Goal: Transaction & Acquisition: Subscribe to service/newsletter

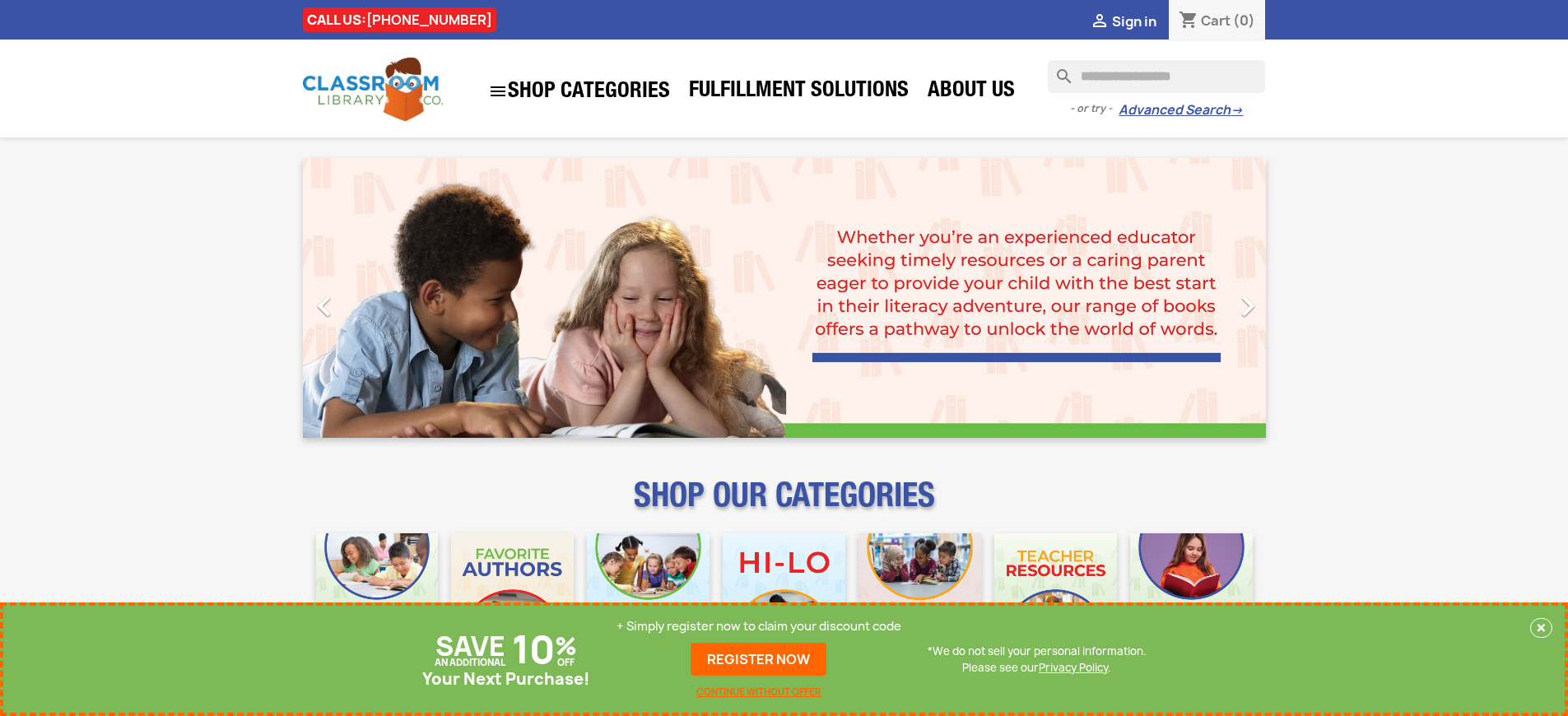
click at [759, 626] on p "+ Simply register now to claim your discount code" at bounding box center [759, 626] width 285 height 17
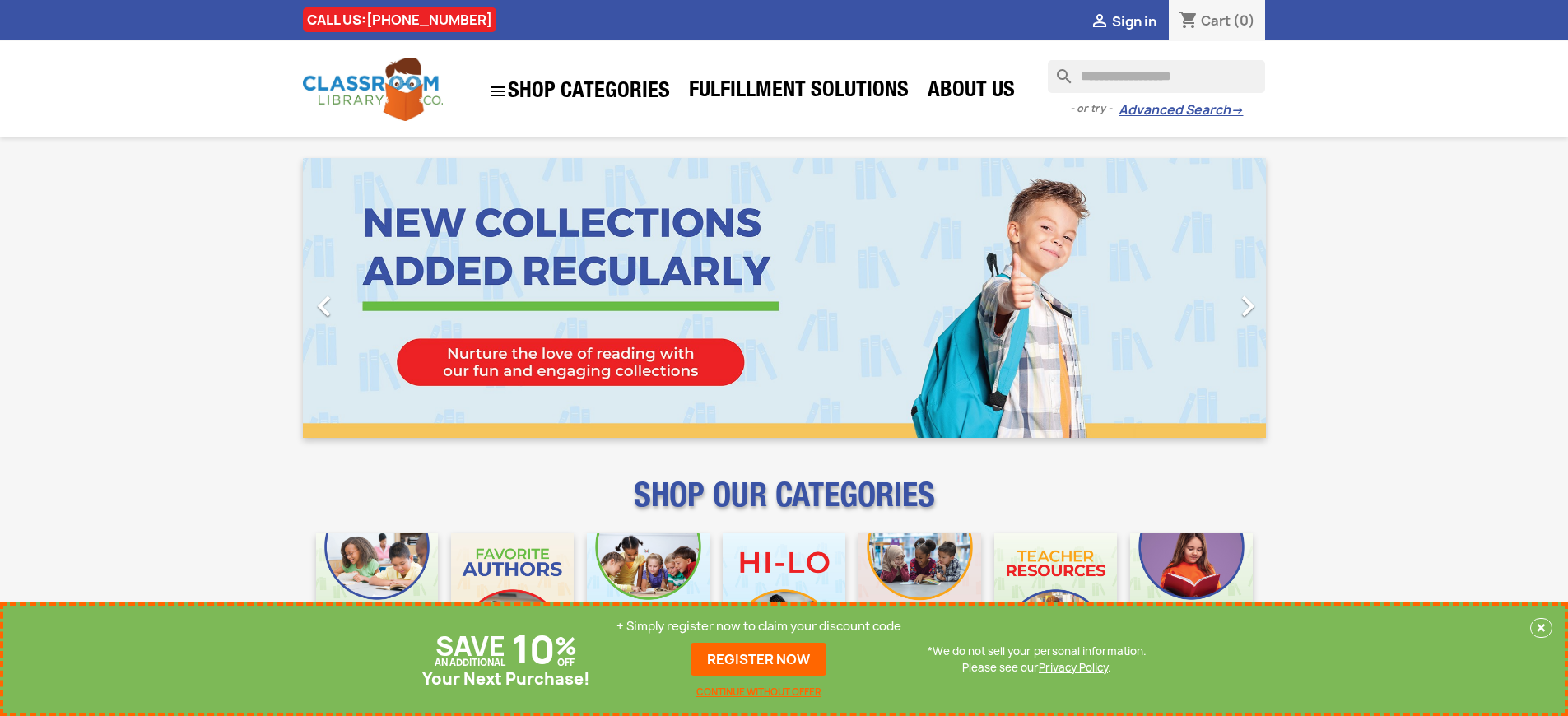
click at [759, 626] on p "+ Simply register now to claim your discount code" at bounding box center [759, 626] width 285 height 17
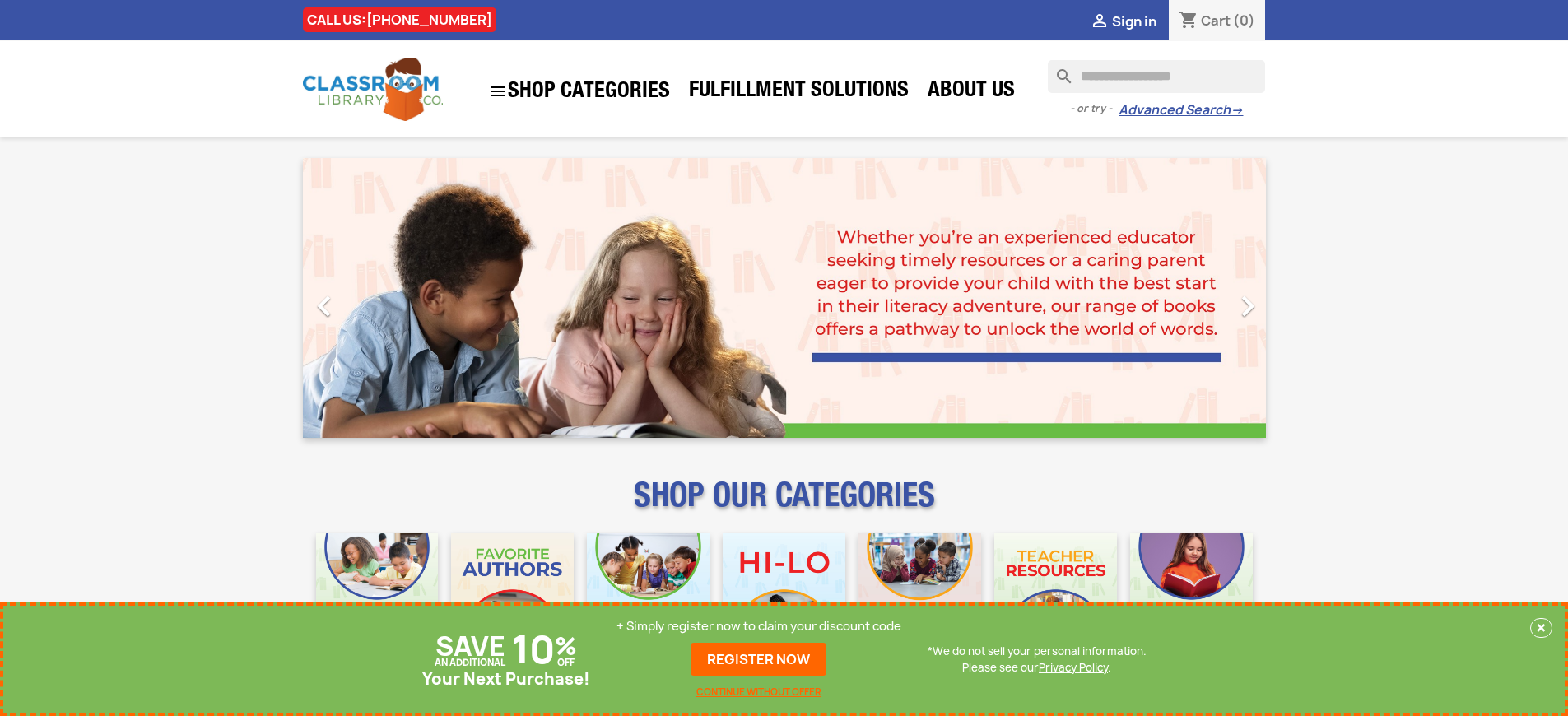
click at [759, 626] on p "+ Simply register now to claim your discount code" at bounding box center [759, 626] width 285 height 17
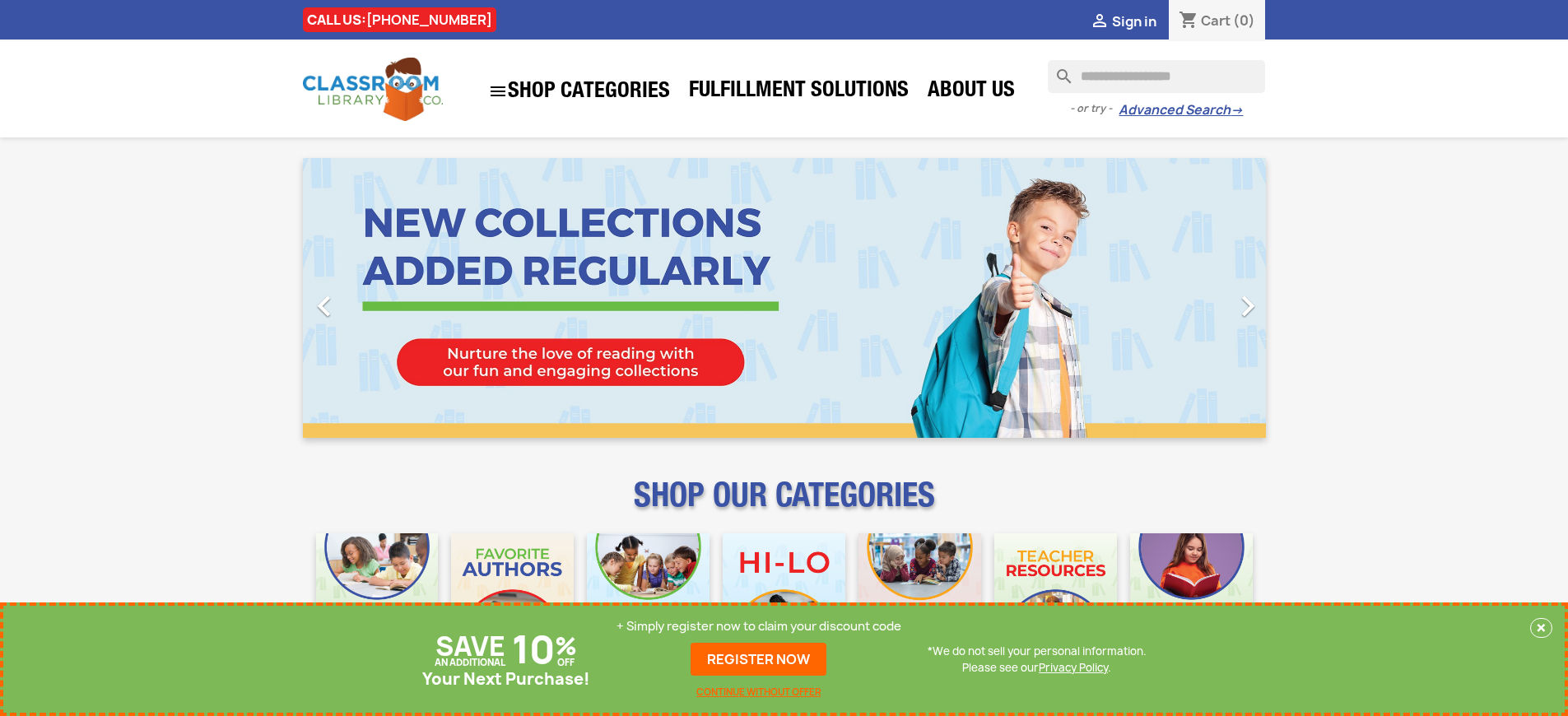
click at [759, 626] on p "+ Simply register now to claim your discount code" at bounding box center [759, 626] width 285 height 17
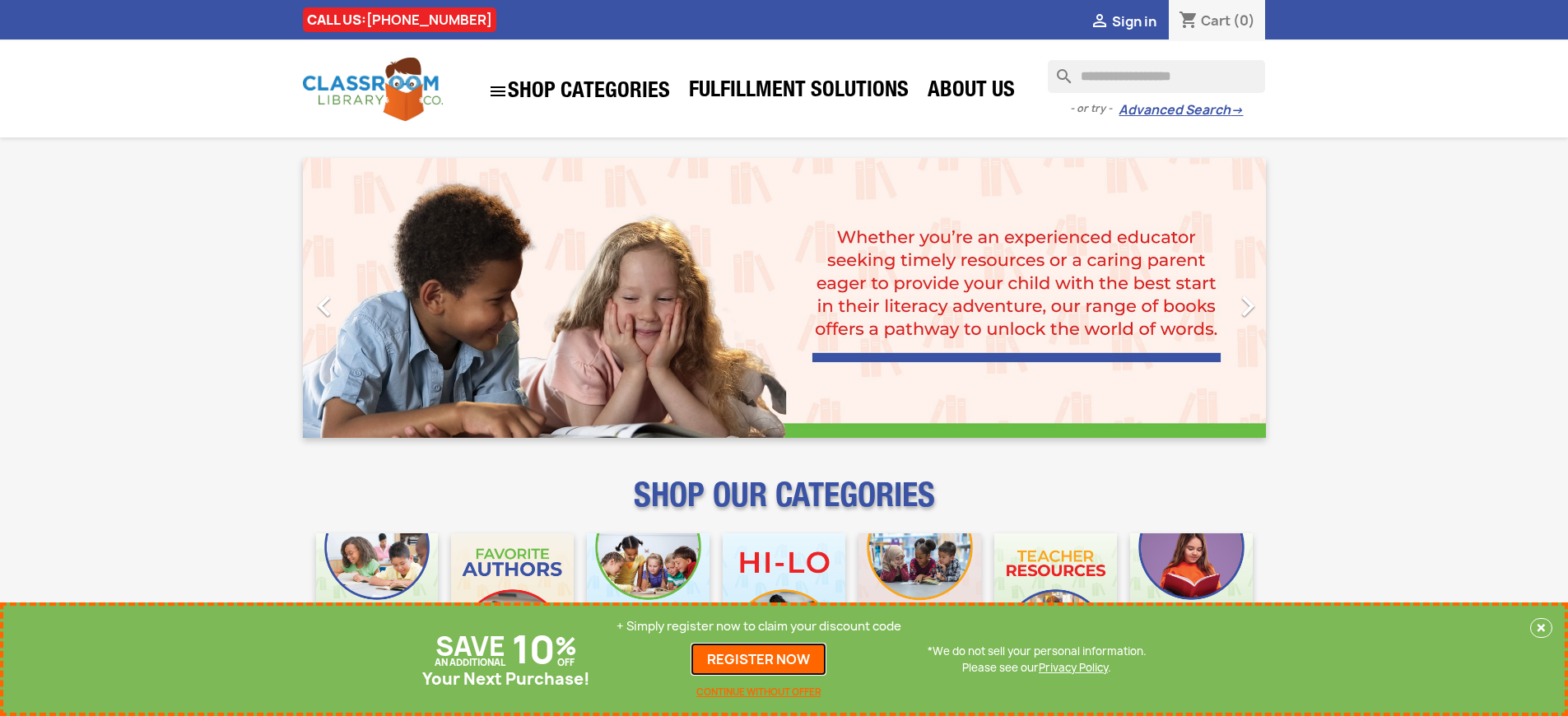
click at [759, 659] on link "REGISTER NOW" at bounding box center [758, 658] width 136 height 33
click at [759, 626] on p "+ Simply register now to claim your discount code" at bounding box center [759, 626] width 285 height 17
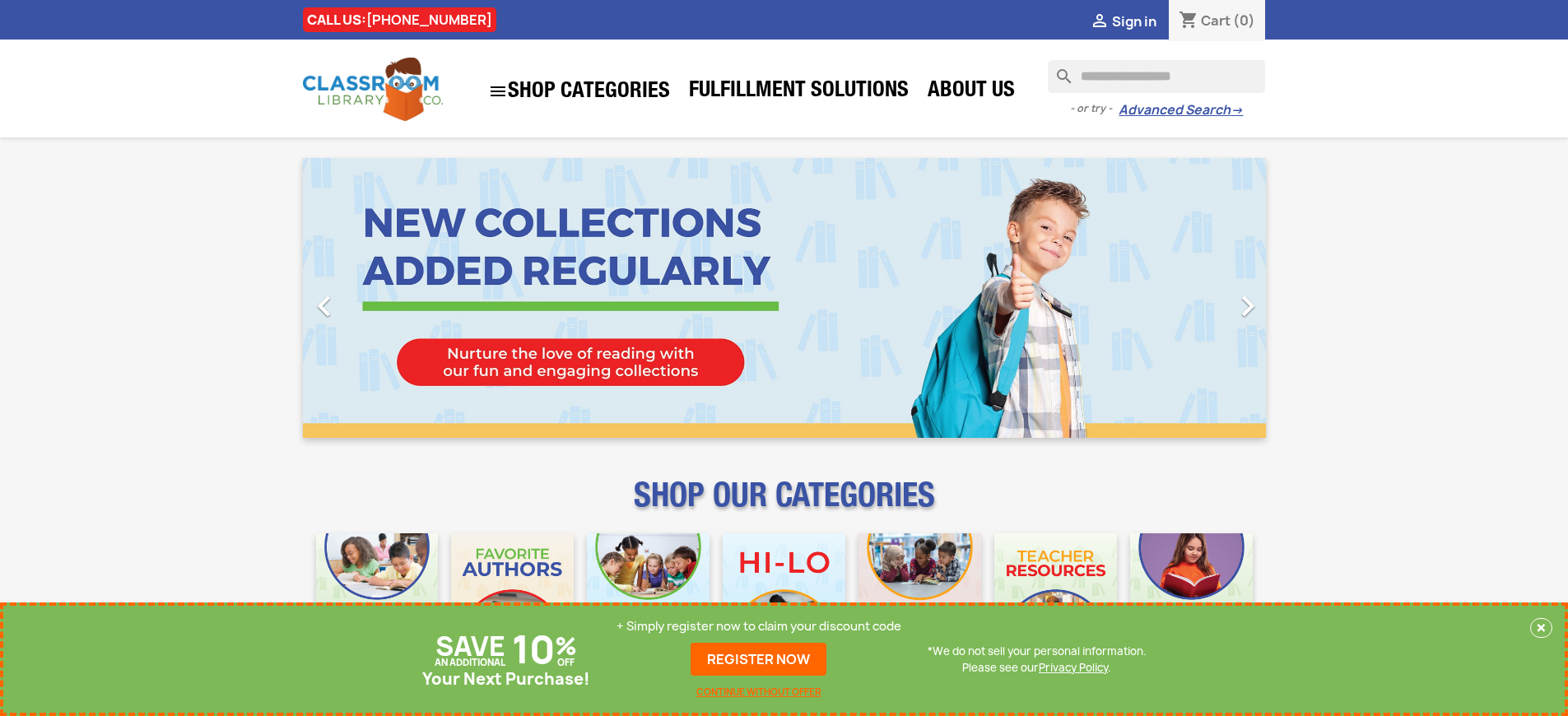
click at [759, 626] on p "+ Simply register now to claim your discount code" at bounding box center [759, 626] width 285 height 17
click at [759, 659] on link "REGISTER NOW" at bounding box center [758, 658] width 136 height 33
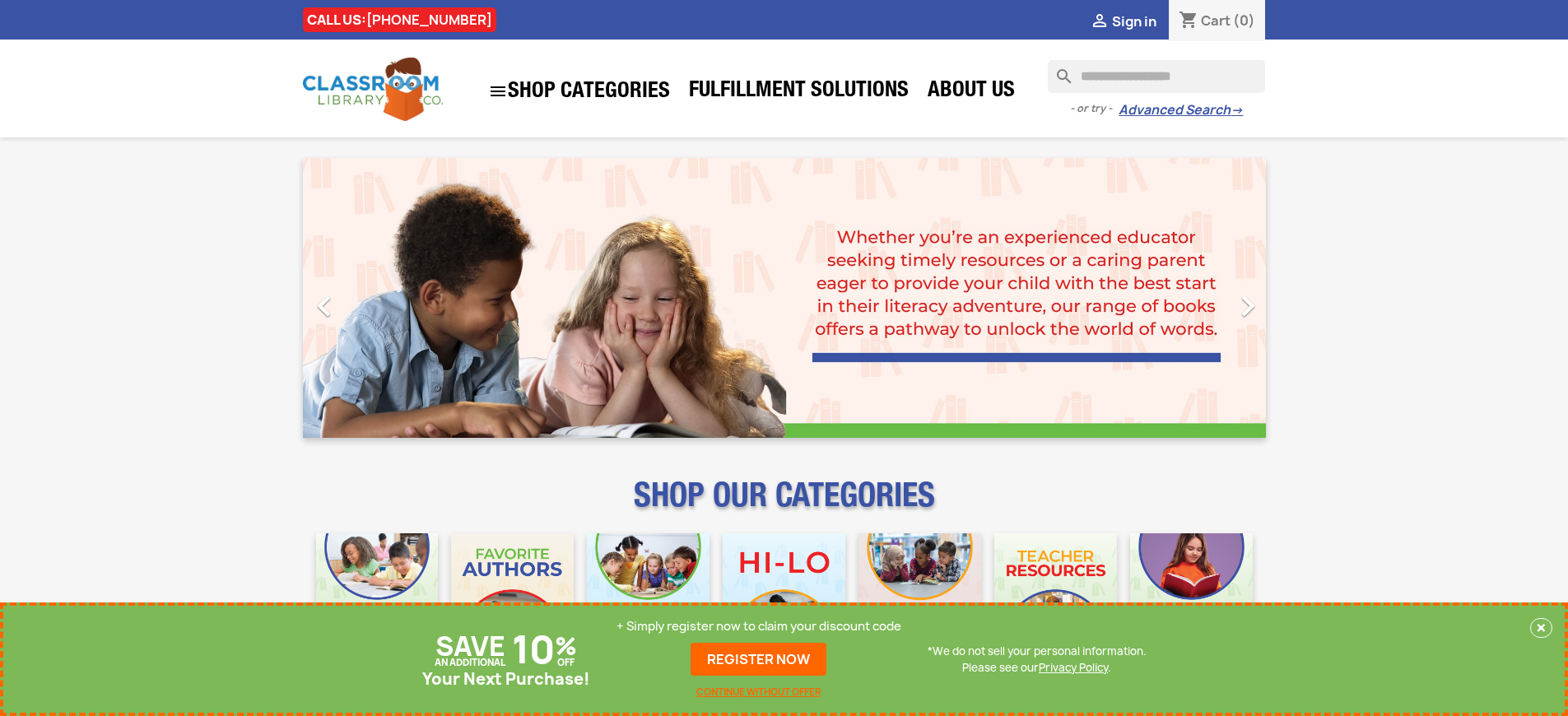
click at [759, 626] on p "+ Simply register now to claim your discount code" at bounding box center [759, 626] width 285 height 17
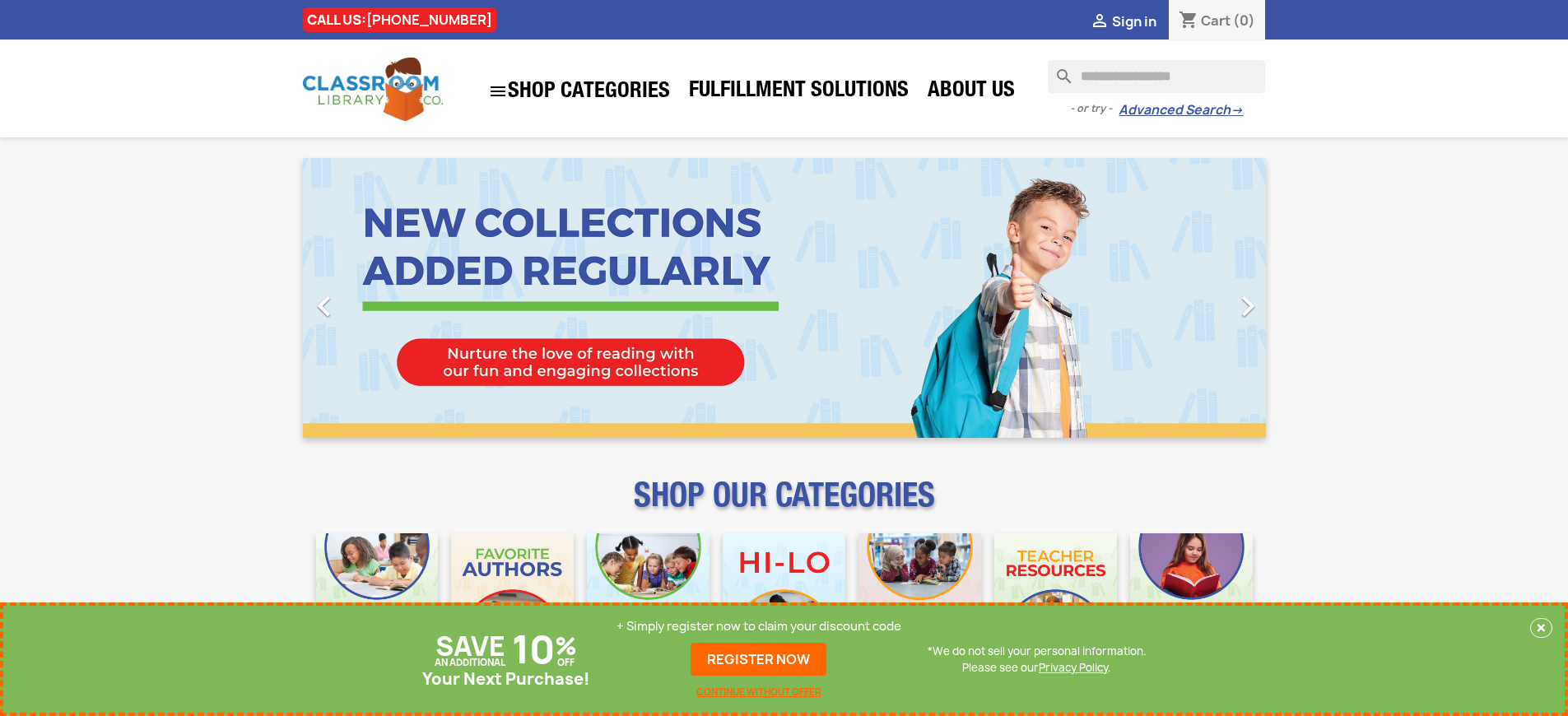
click at [759, 626] on p "+ Simply register now to claim your discount code" at bounding box center [759, 626] width 285 height 17
click at [759, 659] on link "REGISTER NOW" at bounding box center [758, 658] width 136 height 33
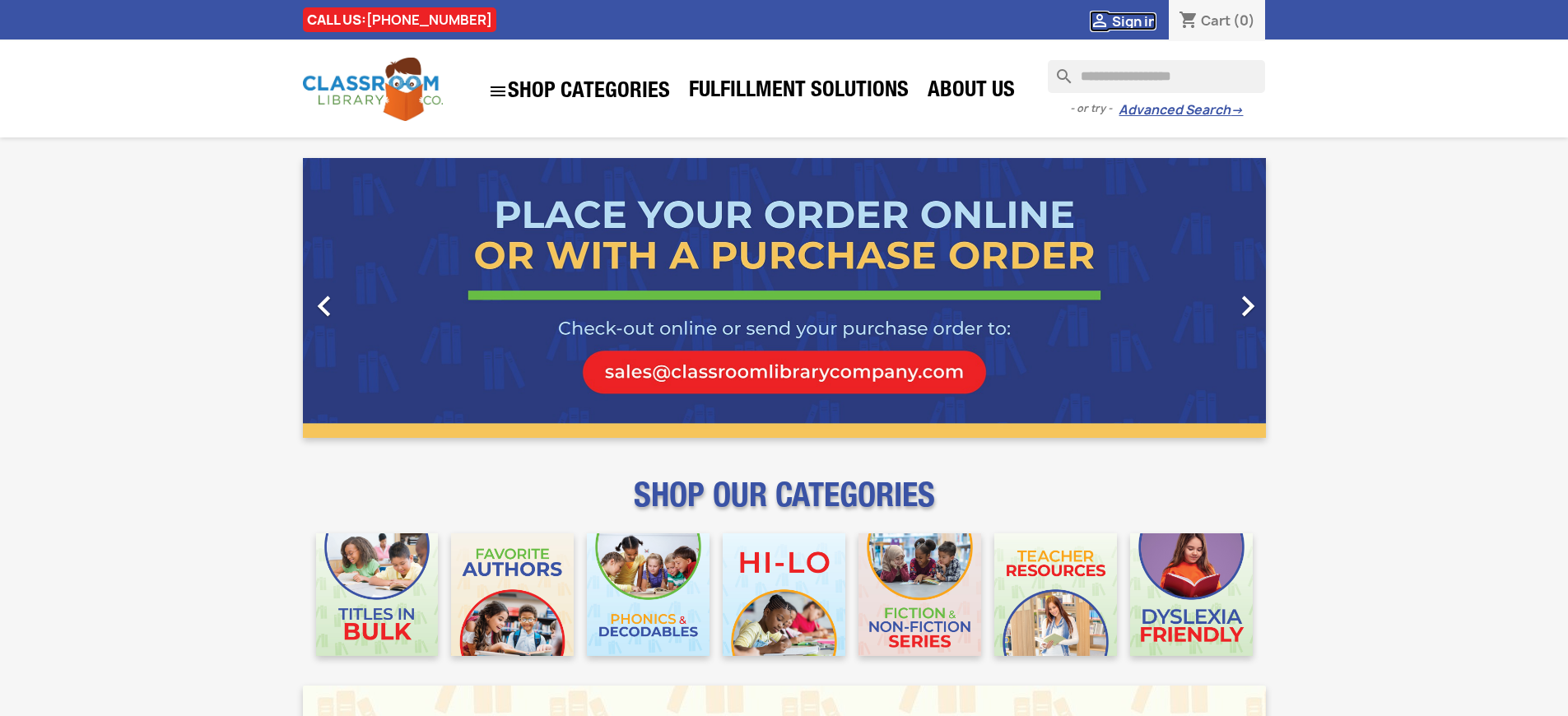
click at [1134, 20] on span "Sign in" at bounding box center [1135, 21] width 44 height 18
